Goal: Information Seeking & Learning: Learn about a topic

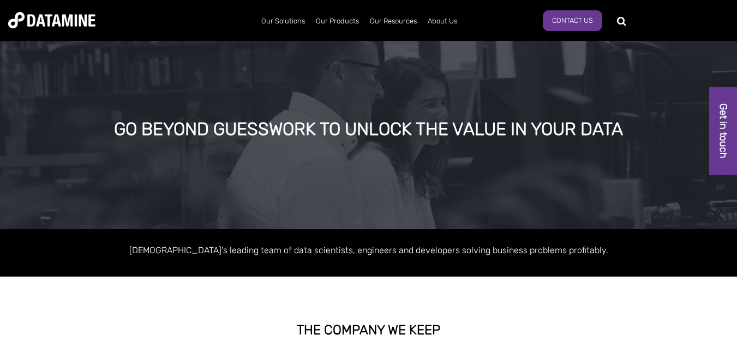
click at [437, 72] on div "GO BEYOND GUESSWORK TO UNLOCK THE VALUE IN YOUR DATA" at bounding box center [368, 133] width 737 height 191
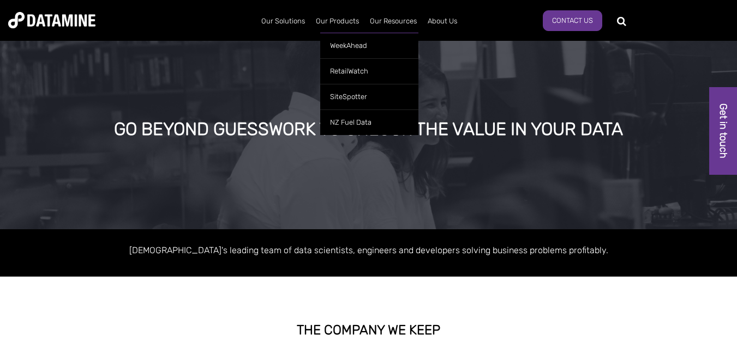
click at [336, 29] on ul "WeekAhead RetailWatch SiteSpotter NZ Fuel Data" at bounding box center [369, 81] width 98 height 108
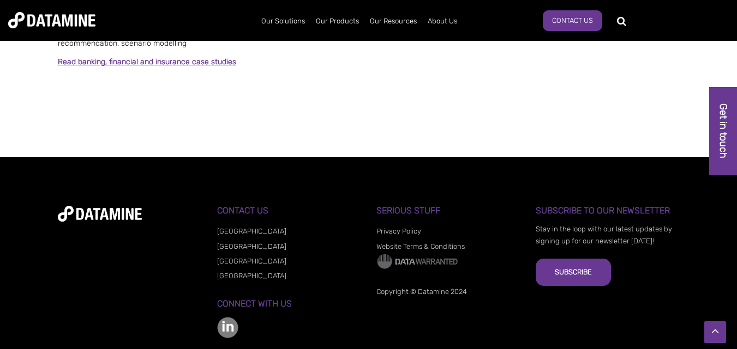
scroll to position [1002, 0]
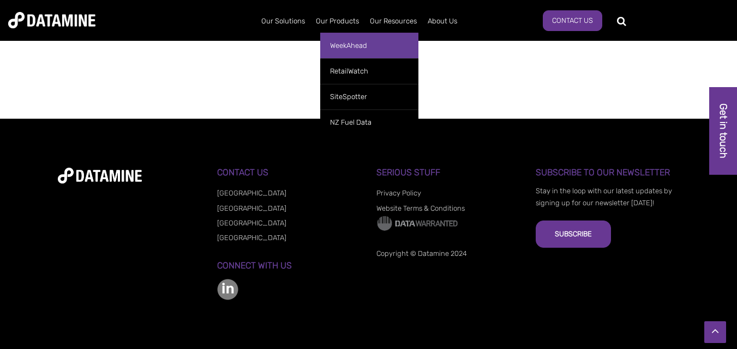
click at [356, 41] on link "WeekAhead" at bounding box center [369, 46] width 98 height 26
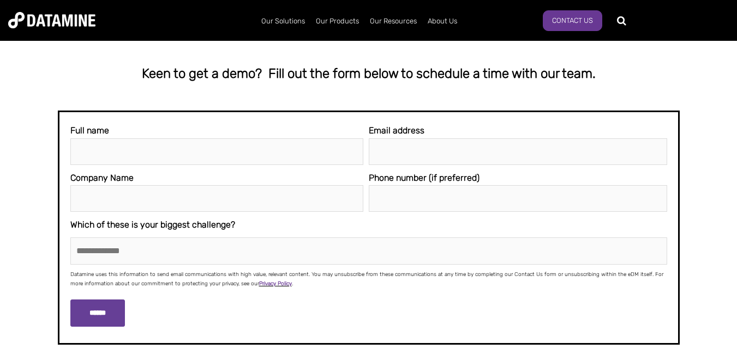
scroll to position [2748, 0]
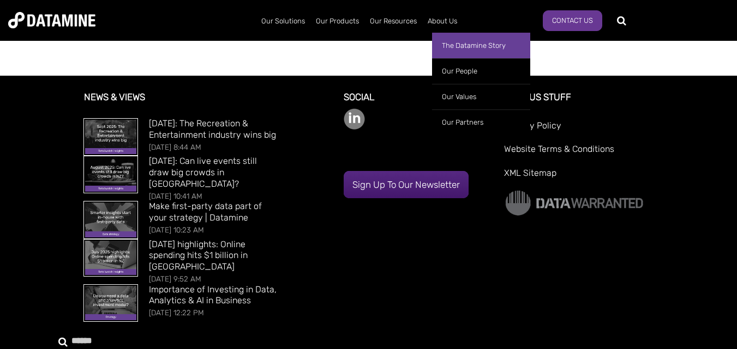
click at [479, 45] on link "The Datamine Story" at bounding box center [481, 46] width 98 height 26
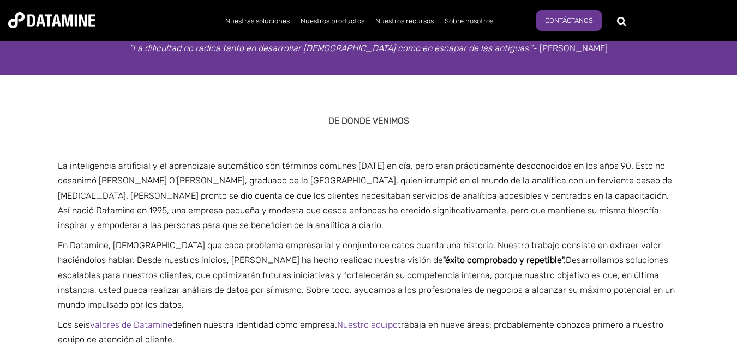
scroll to position [218, 0]
